Goal: Task Accomplishment & Management: Manage account settings

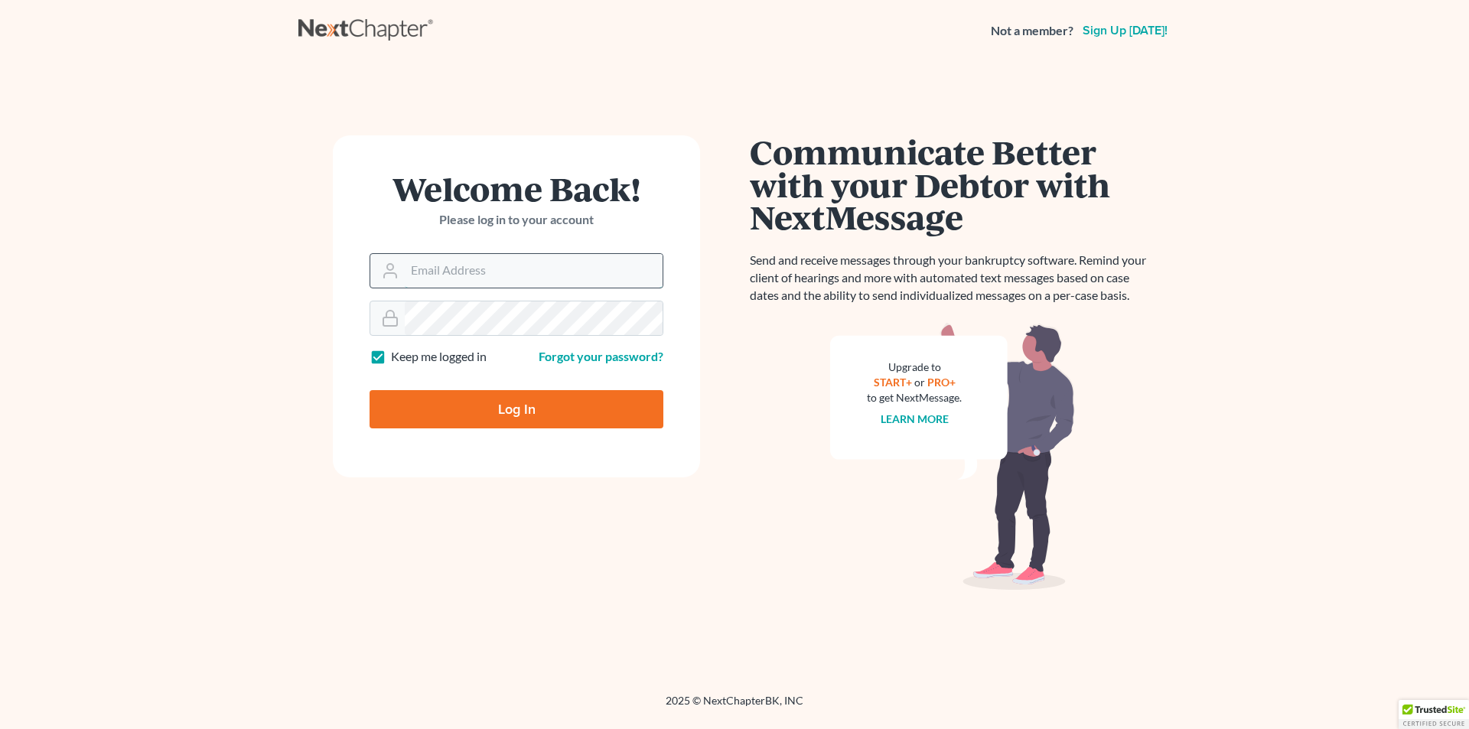
click at [492, 259] on input "Email Address" at bounding box center [534, 271] width 258 height 34
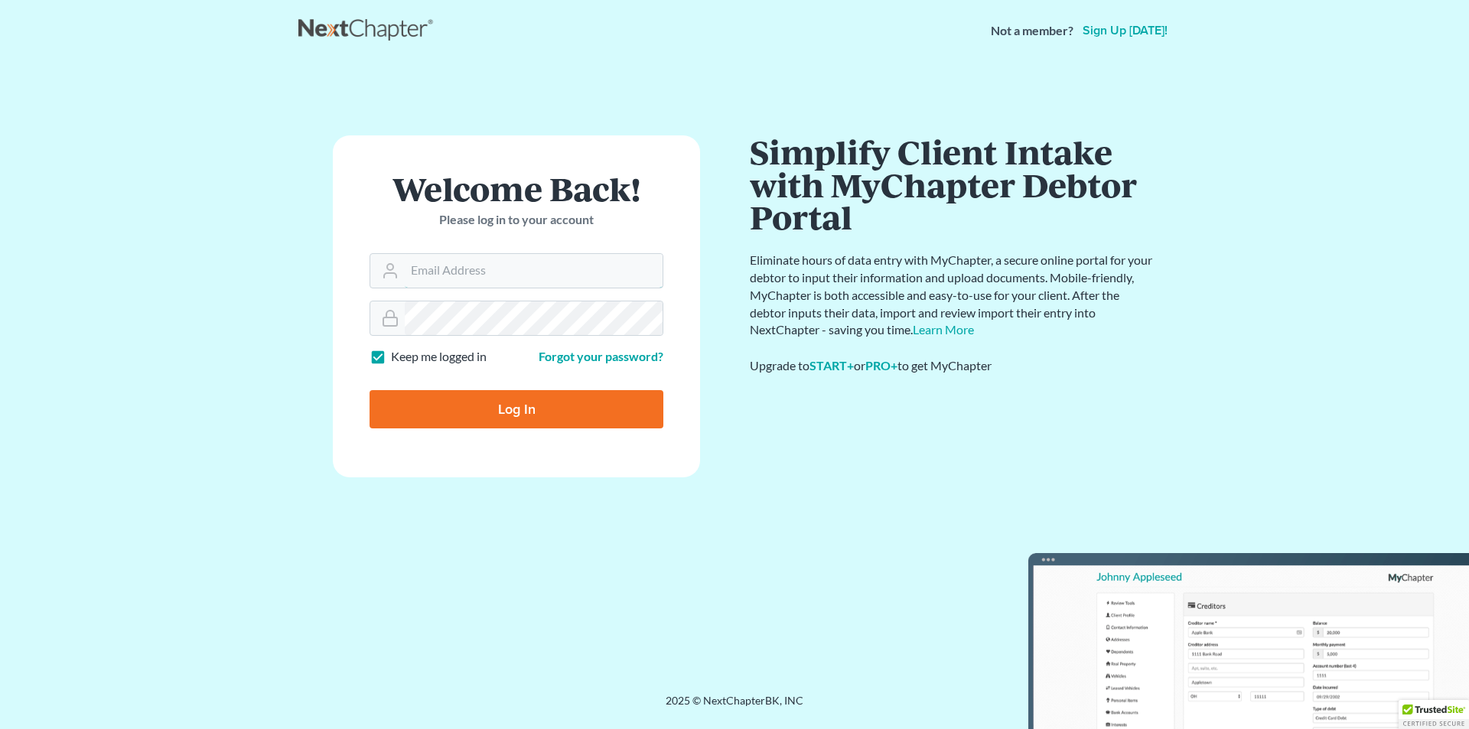
type input "[EMAIL_ADDRESS][DOMAIN_NAME]"
click at [574, 359] on link "Forgot your password?" at bounding box center [601, 356] width 125 height 15
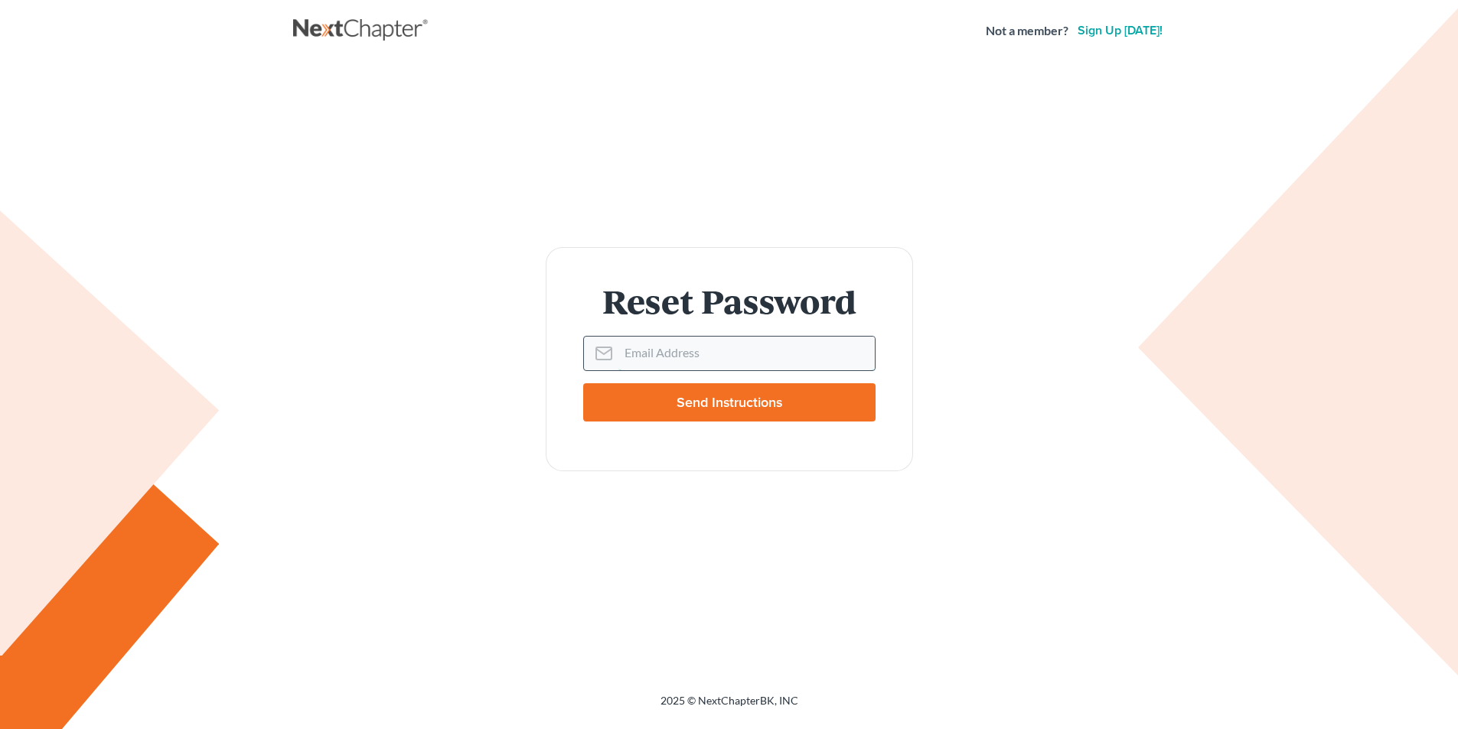
click at [654, 364] on input "Email Address" at bounding box center [746, 354] width 256 height 34
type input "[EMAIL_ADDRESS][DOMAIN_NAME]"
click at [741, 392] on input "Send Instructions" at bounding box center [729, 402] width 292 height 38
